Goal: Information Seeking & Learning: Check status

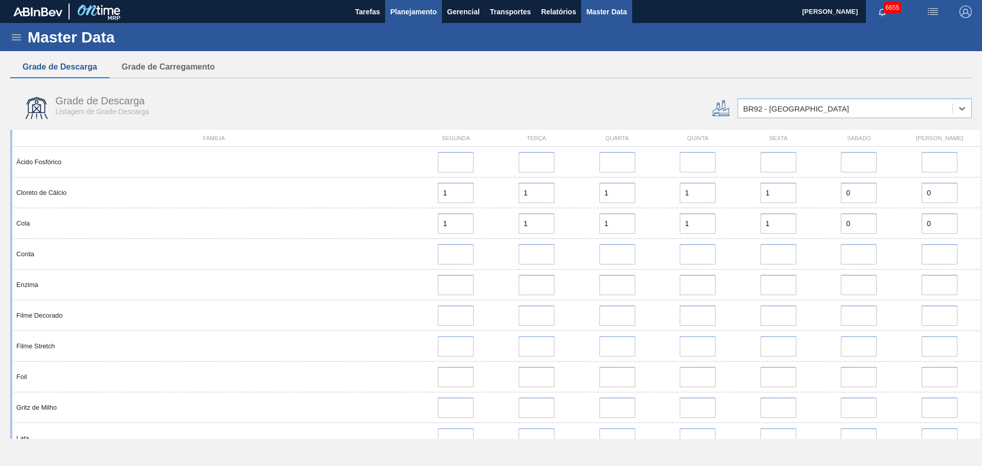
scroll to position [168, 0]
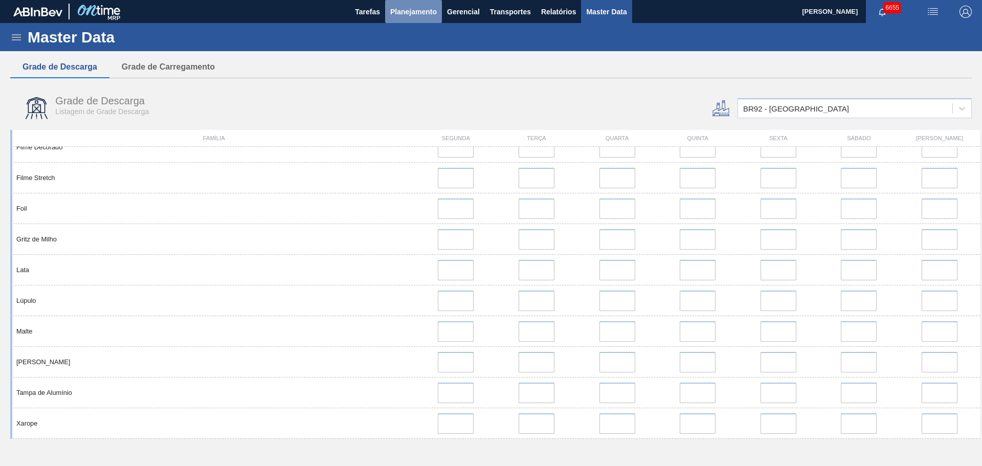
click at [413, 7] on span "Planejamento" at bounding box center [413, 12] width 47 height 12
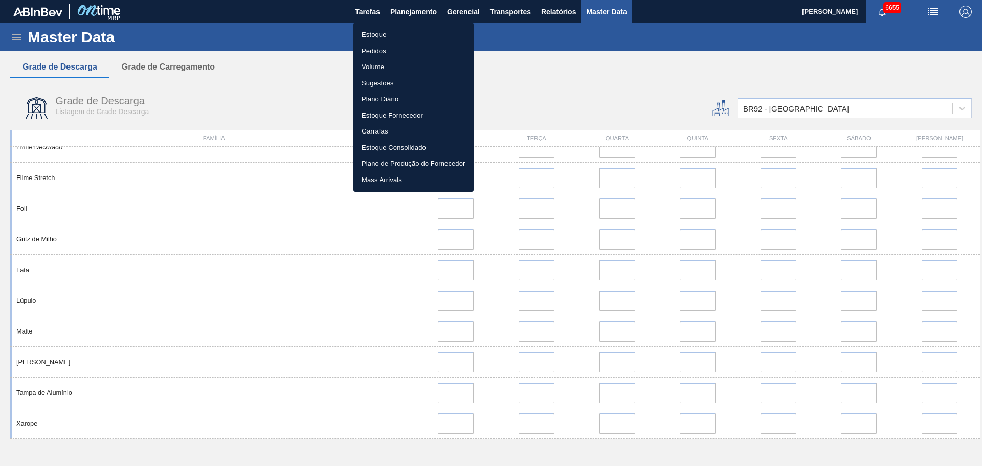
click at [368, 33] on li "Estoque" at bounding box center [413, 35] width 120 height 16
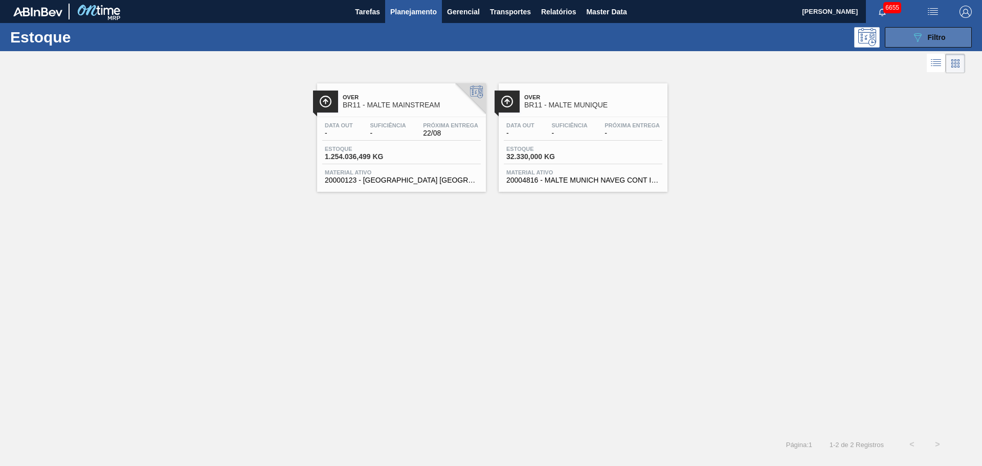
click at [915, 39] on icon "089F7B8B-B2A5-4AFE-B5C0-19BA573D28AC" at bounding box center [917, 37] width 12 height 12
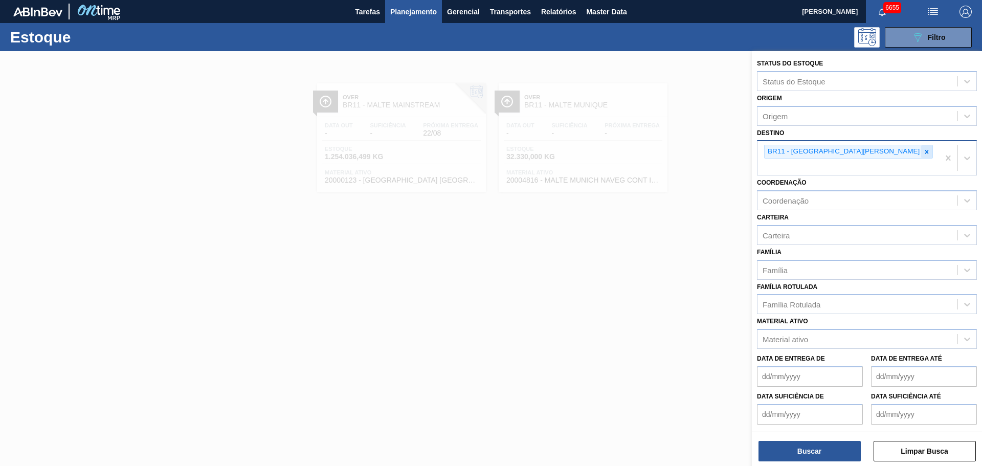
click at [925, 153] on icon at bounding box center [927, 152] width 4 height 4
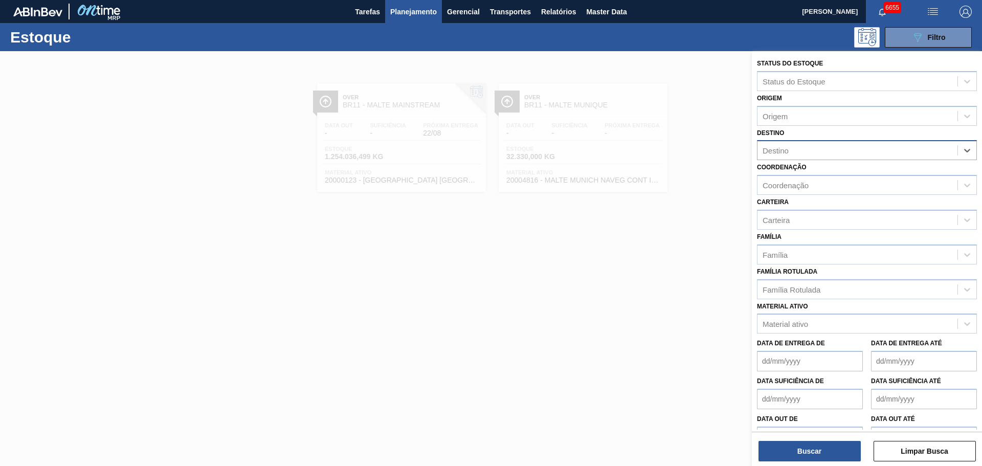
click at [825, 152] on div "Destino" at bounding box center [857, 150] width 200 height 15
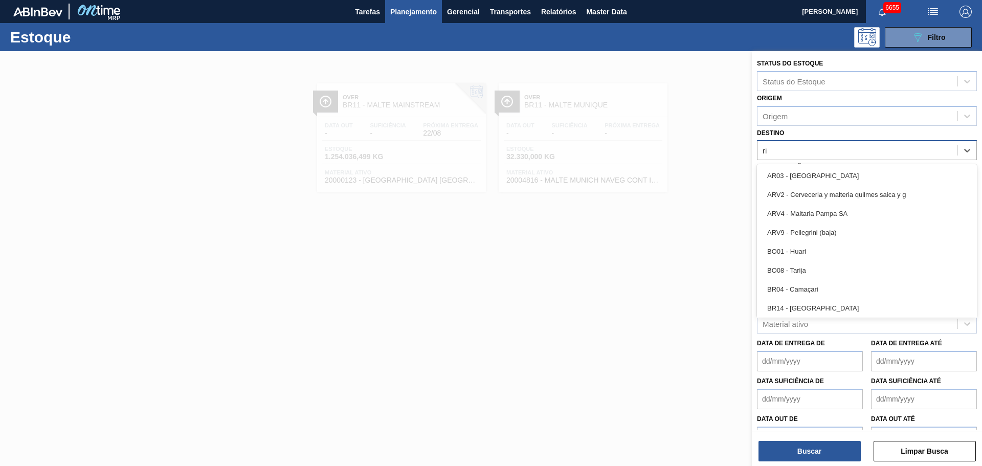
type input "rio"
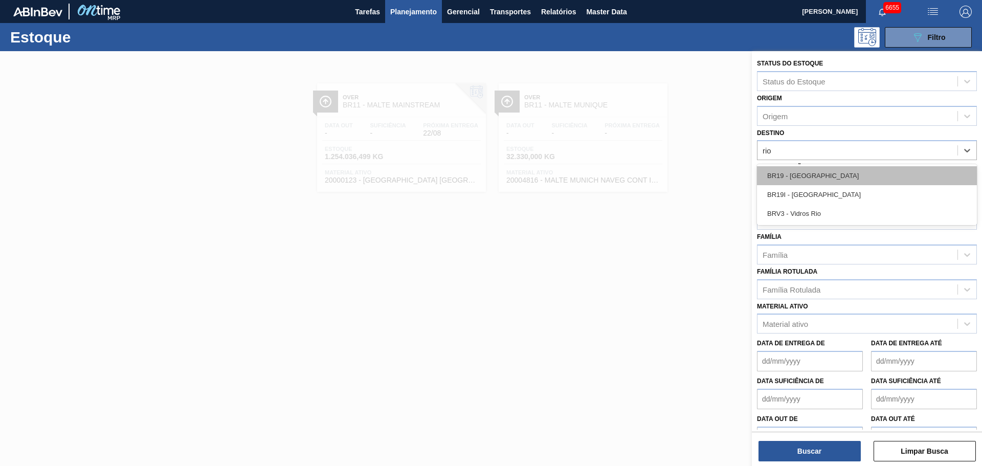
click at [834, 179] on div "BR19 - [GEOGRAPHIC_DATA]" at bounding box center [867, 175] width 220 height 19
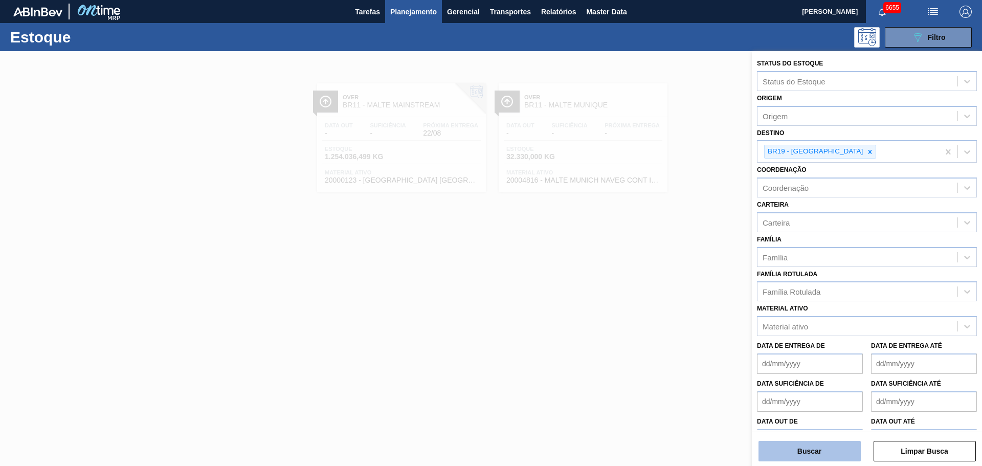
click at [814, 444] on button "Buscar" at bounding box center [809, 451] width 102 height 20
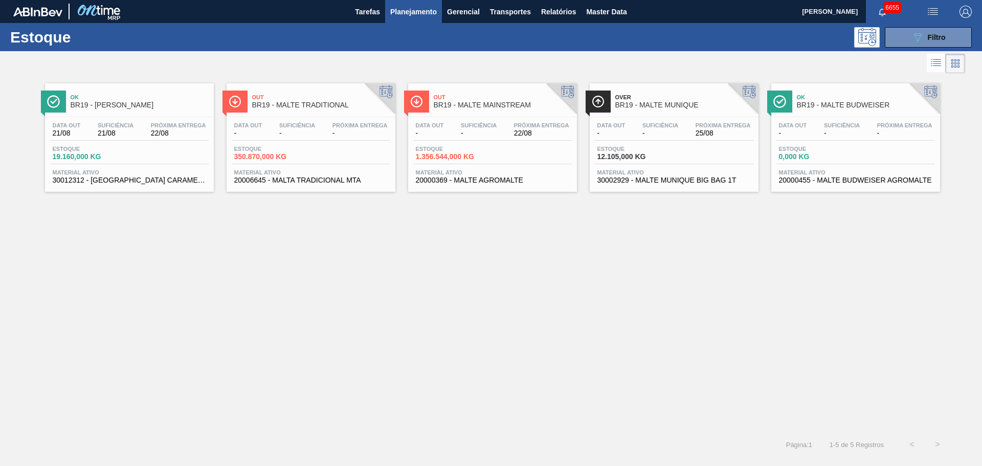
click at [538, 159] on div "Estoque 1.356.544,000 KG" at bounding box center [492, 155] width 159 height 18
